Goal: Find specific page/section: Find specific page/section

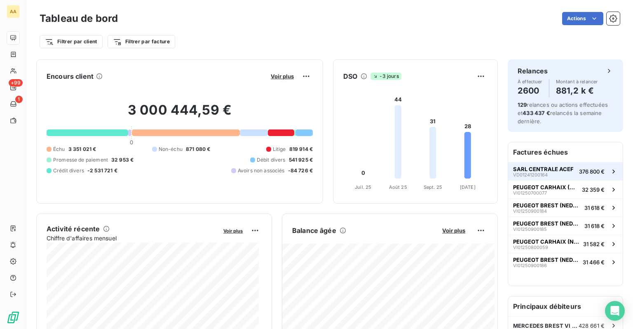
click at [528, 168] on span "SARL CENTRALE ACEF" at bounding box center [543, 169] width 61 height 7
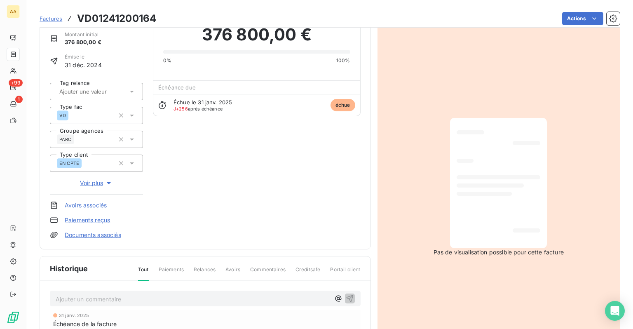
scroll to position [125, 0]
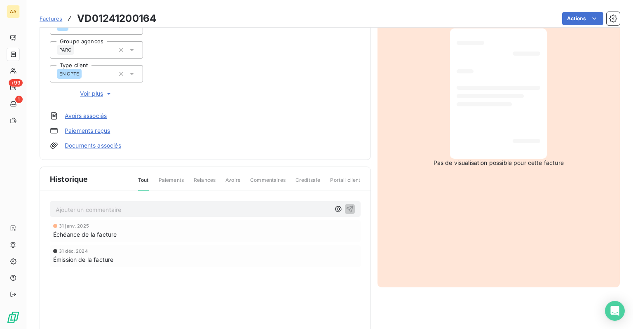
click at [89, 128] on link "Paiements reçus" at bounding box center [87, 131] width 45 height 8
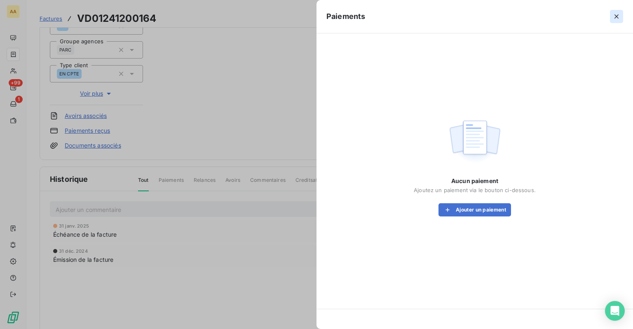
click at [620, 18] on icon "button" at bounding box center [617, 16] width 8 height 8
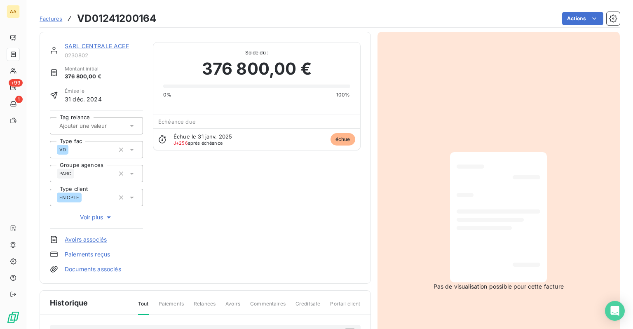
scroll to position [0, 0]
click at [53, 19] on span "Factures" at bounding box center [51, 18] width 23 height 7
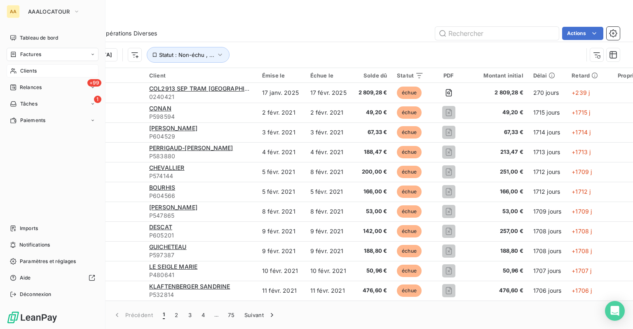
click at [15, 65] on div "Clients" at bounding box center [53, 70] width 92 height 13
